Goal: Information Seeking & Learning: Compare options

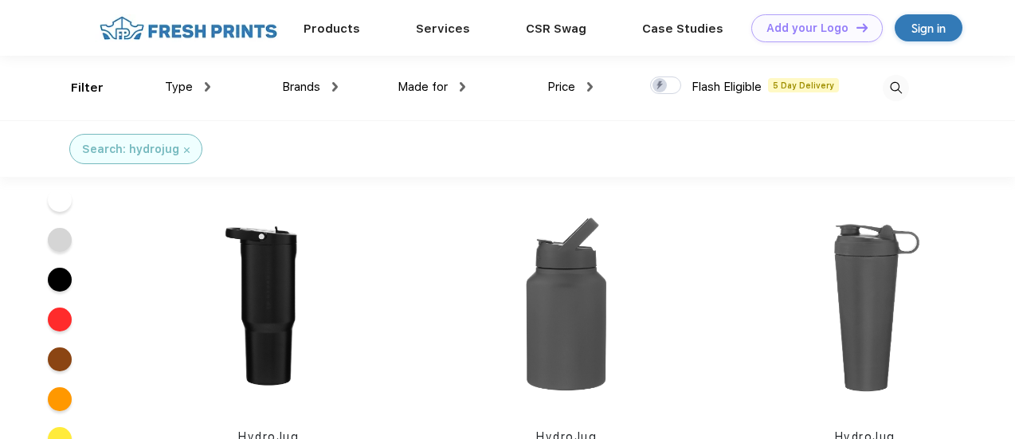
scroll to position [239, 0]
click at [567, 300] on img at bounding box center [567, 308] width 212 height 212
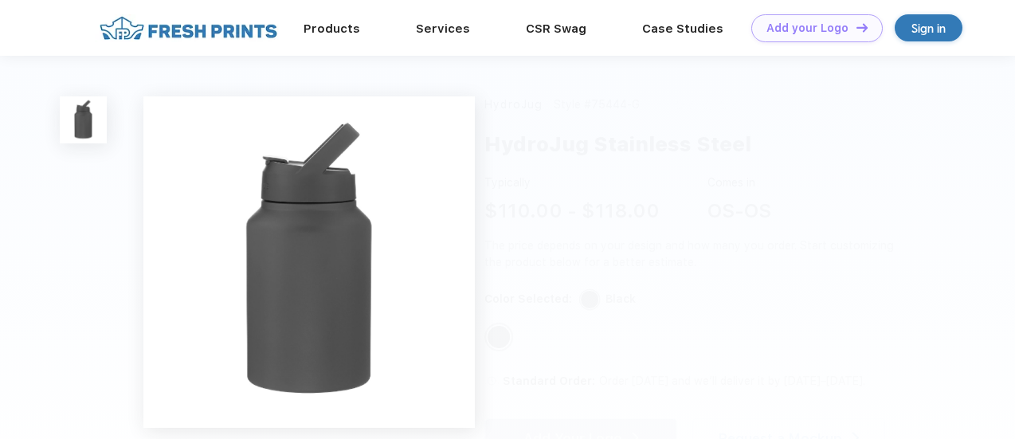
click at [669, 224] on div "HydroJug Style #75444-G HydroJug Stainless Steel Typically $110.00 - $118.00 Co…" at bounding box center [507, 301] width 1015 height 490
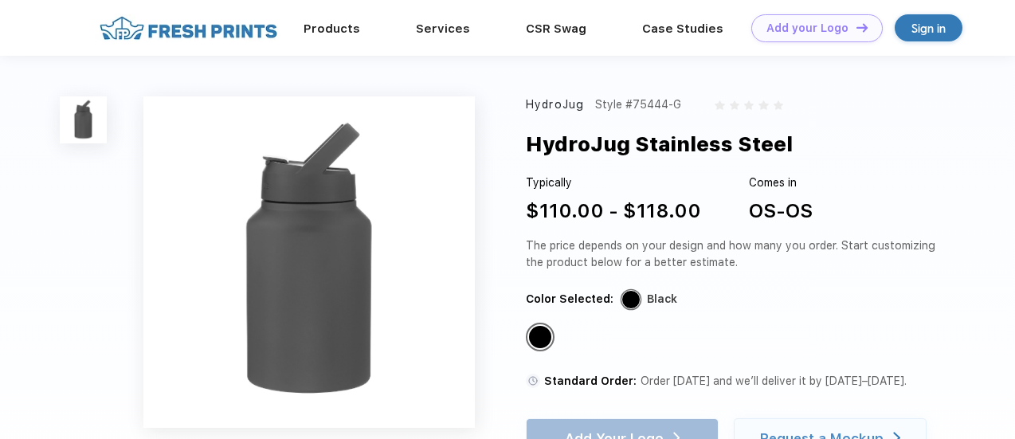
click at [372, 240] on img at bounding box center [309, 262] width 332 height 332
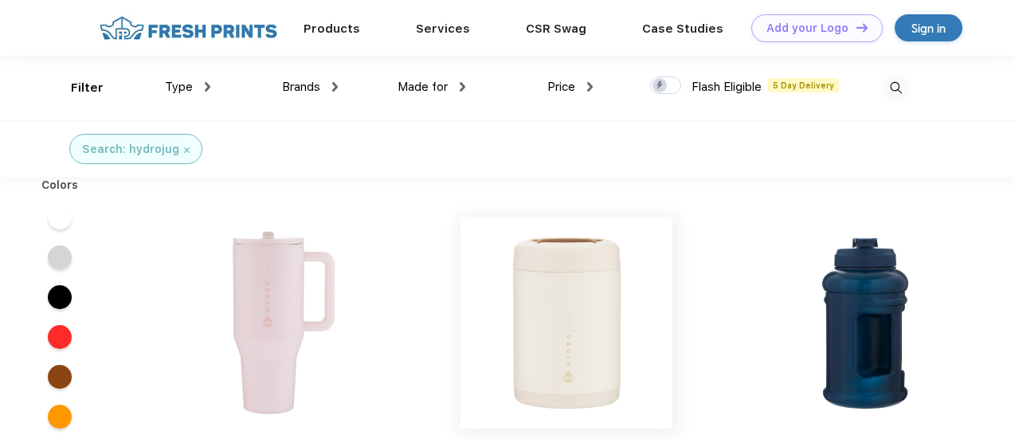
click at [595, 302] on img at bounding box center [567, 323] width 212 height 212
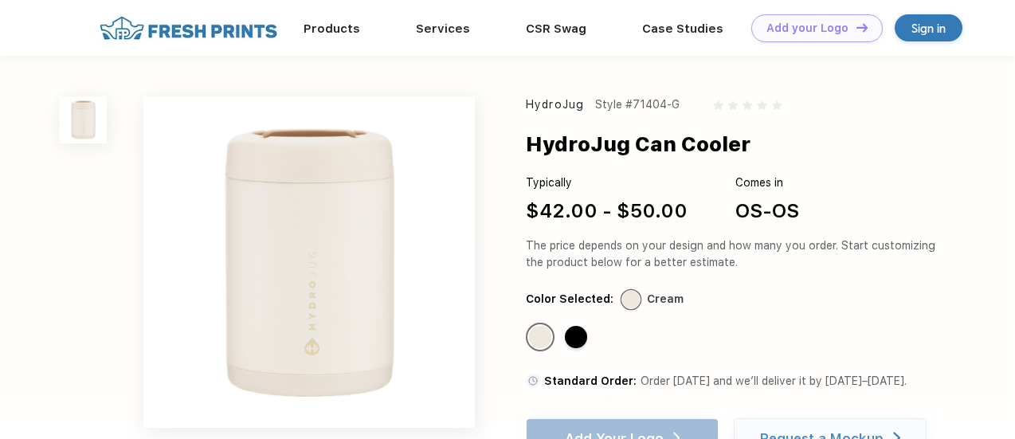
click at [378, 289] on img at bounding box center [309, 262] width 332 height 332
click at [335, 33] on link "Products" at bounding box center [332, 28] width 57 height 14
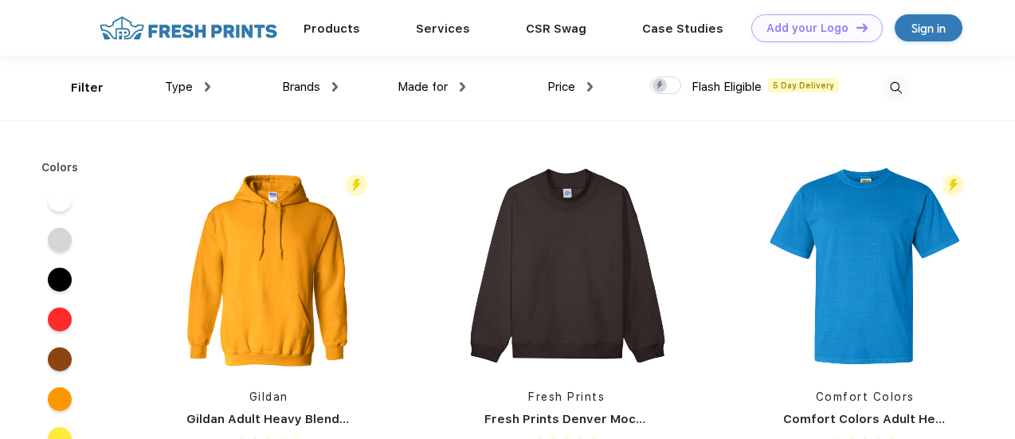
click at [207, 88] on img at bounding box center [208, 87] width 6 height 10
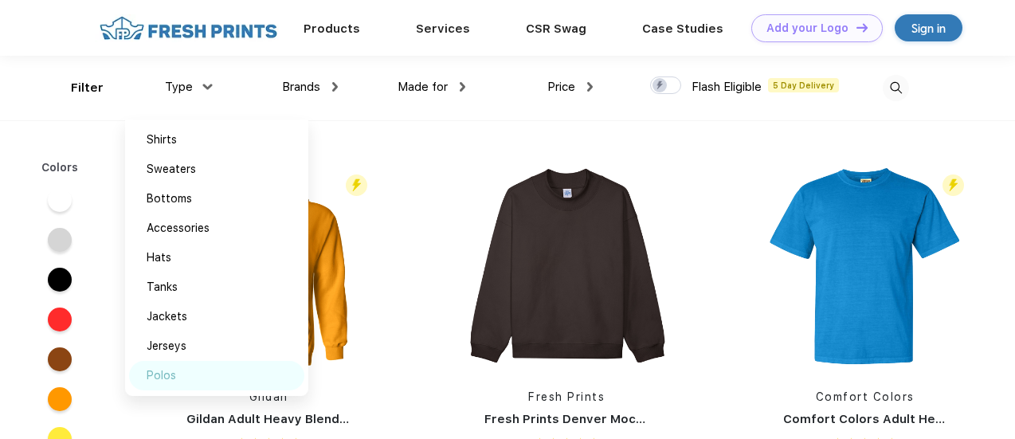
scroll to position [80, 0]
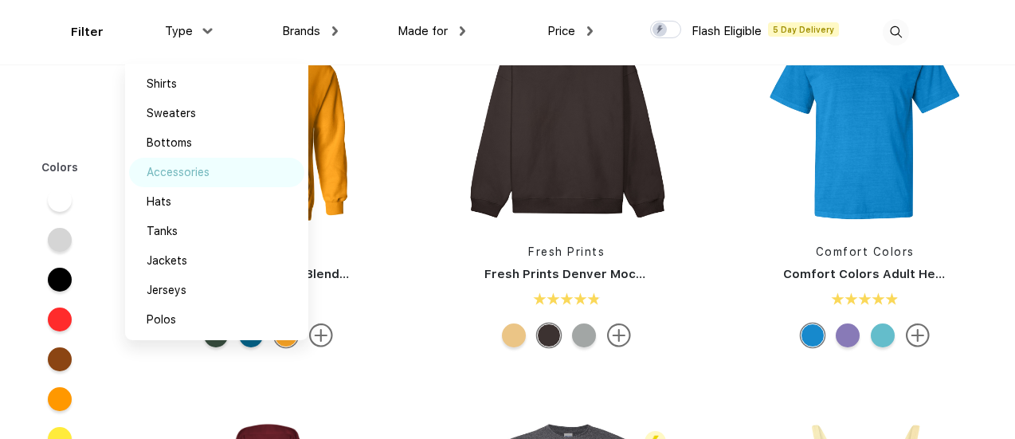
click at [214, 166] on div "Accessories" at bounding box center [216, 172] width 175 height 29
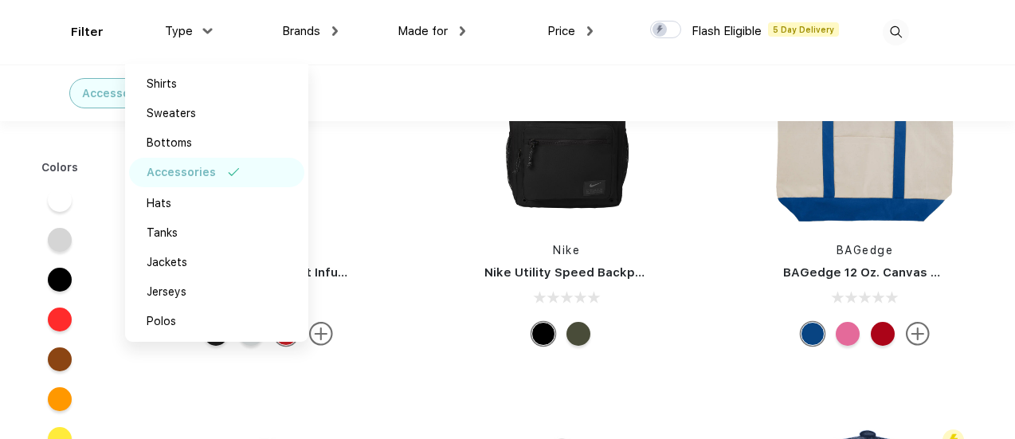
scroll to position [159, 0]
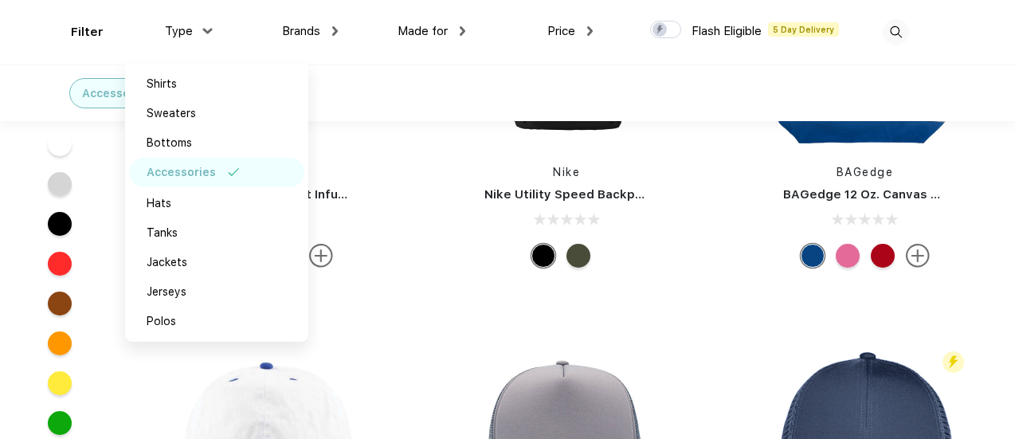
click at [984, 58] on div "Filter Type Shirts Sweaters Bottoms Accessories Hats Tanks Jackets Jerseys Polo…" at bounding box center [507, 32] width 1015 height 65
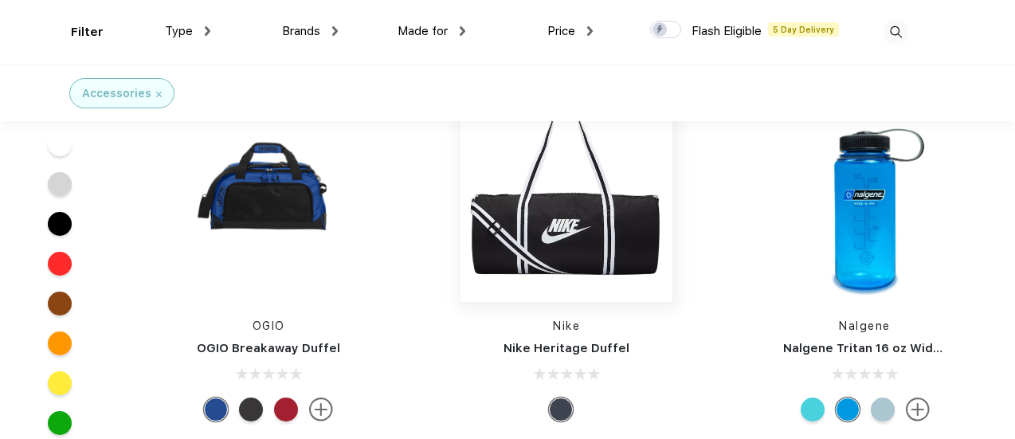
scroll to position [9644, 0]
